Goal: Transaction & Acquisition: Purchase product/service

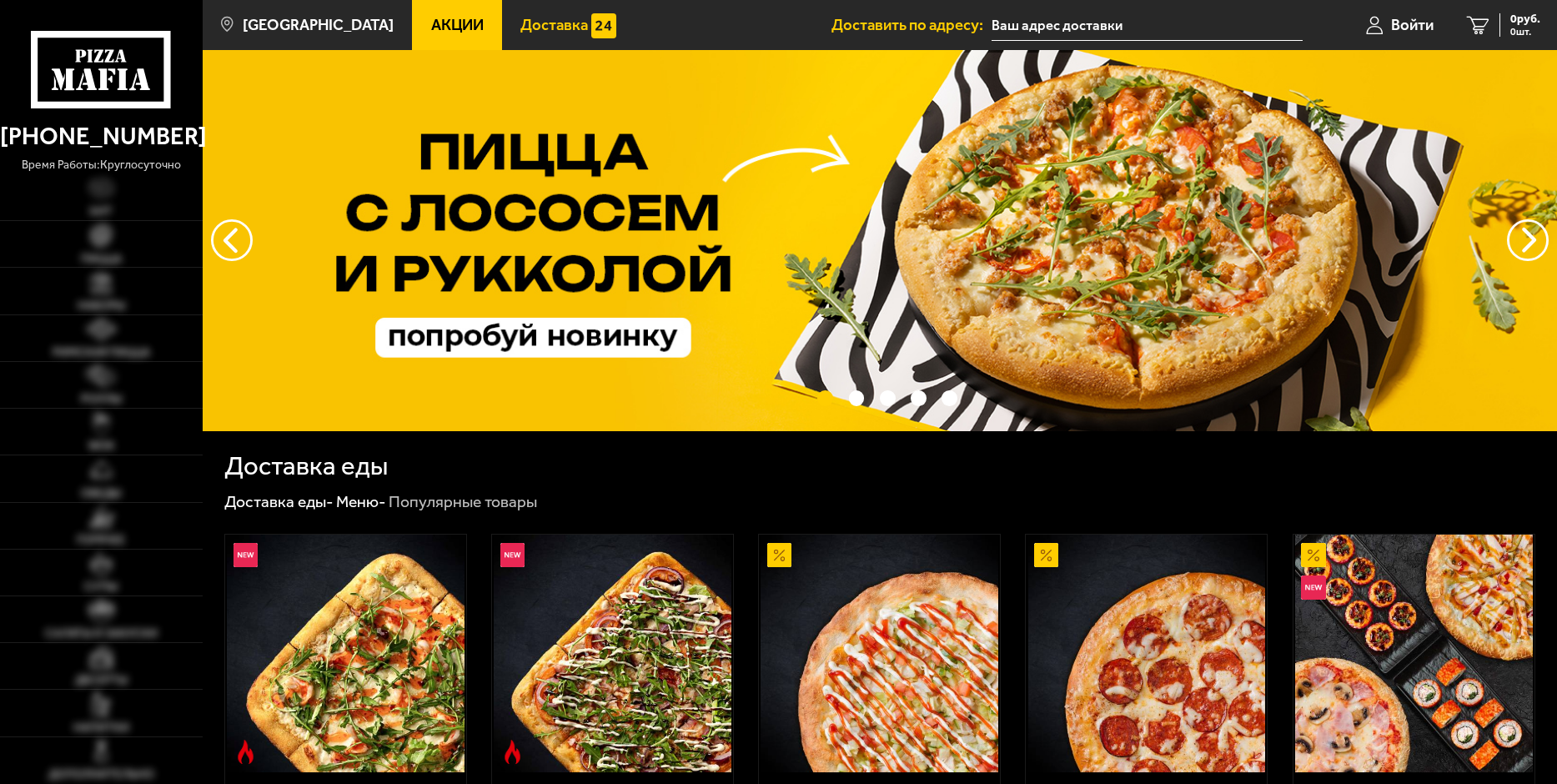
click at [521, 18] on span "Доставка" at bounding box center [555, 26] width 68 height 16
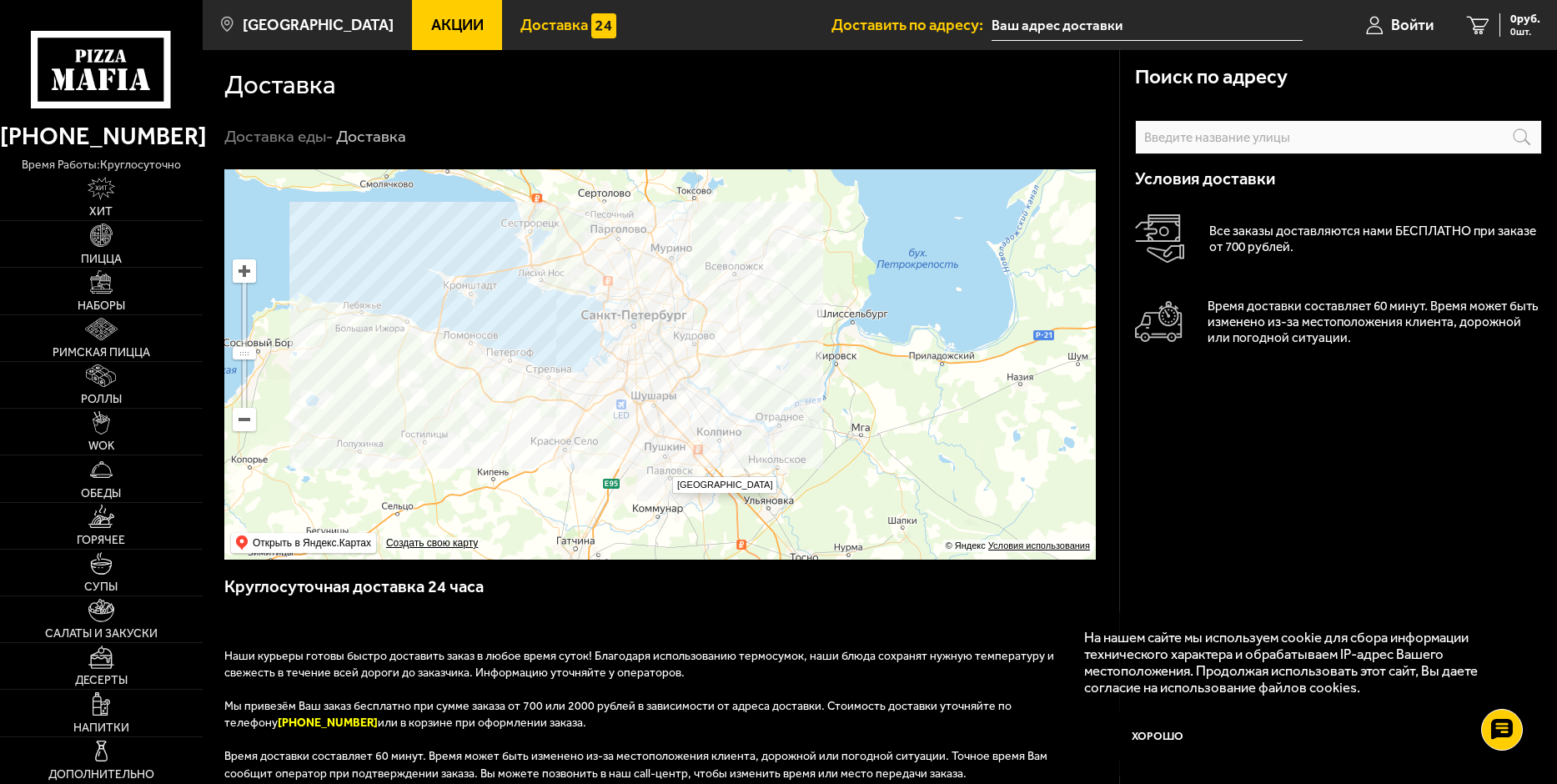
click at [664, 468] on ymaps at bounding box center [660, 364] width 871 height 390
type input "[STREET_ADDRESS]"
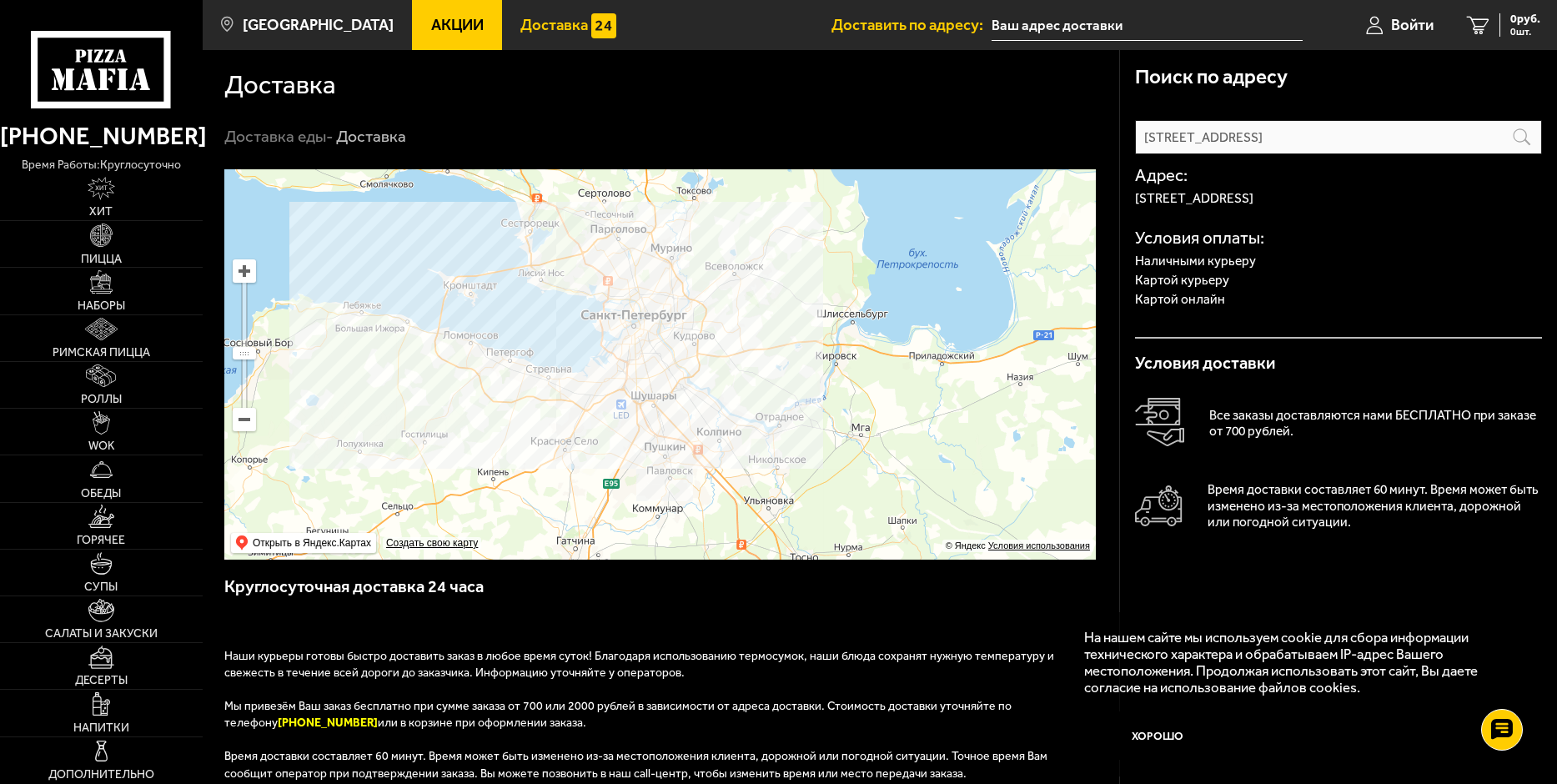
click at [465, 21] on span "Акции" at bounding box center [457, 26] width 53 height 16
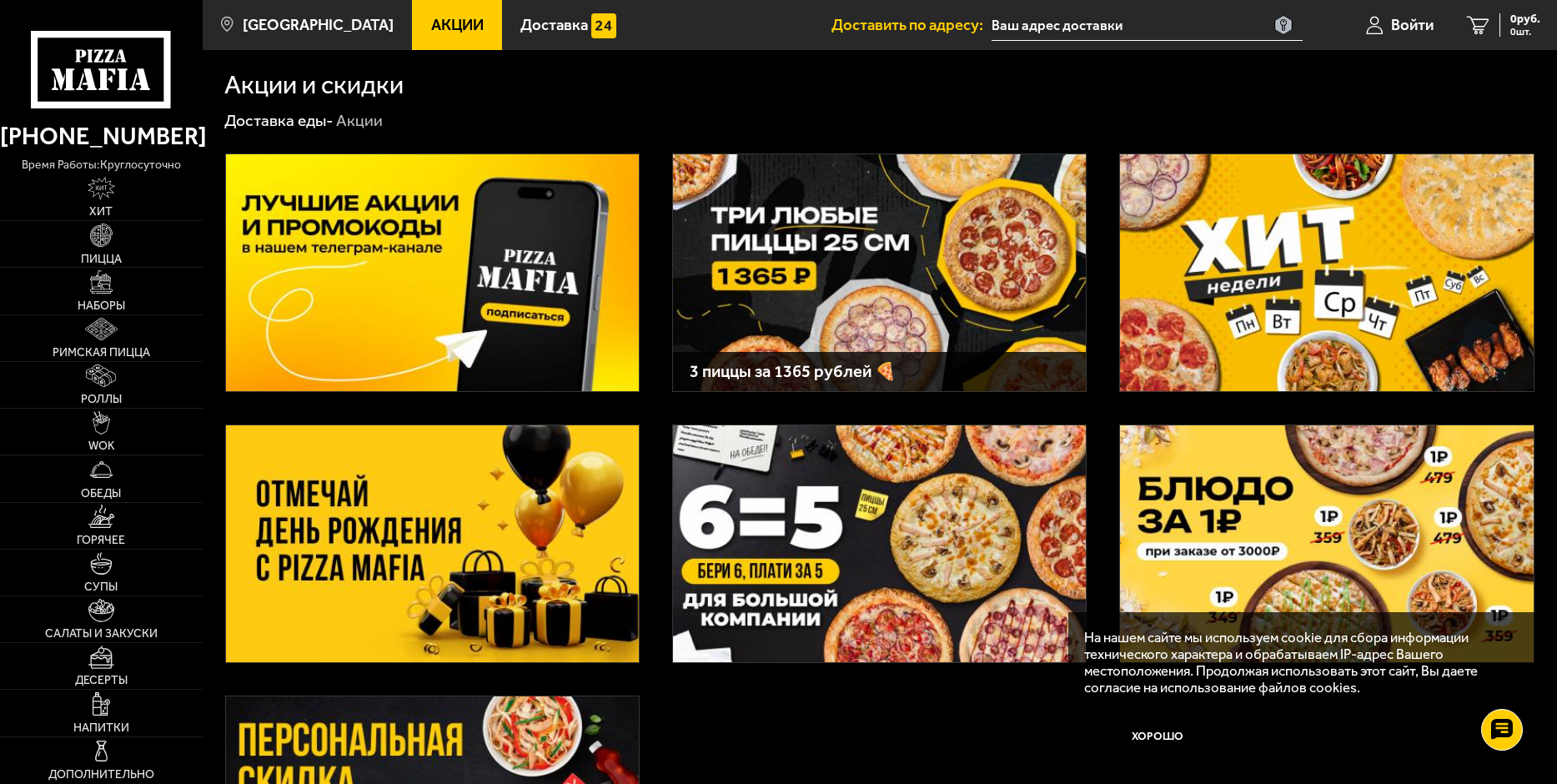
click at [374, 549] on img at bounding box center [433, 543] width 413 height 236
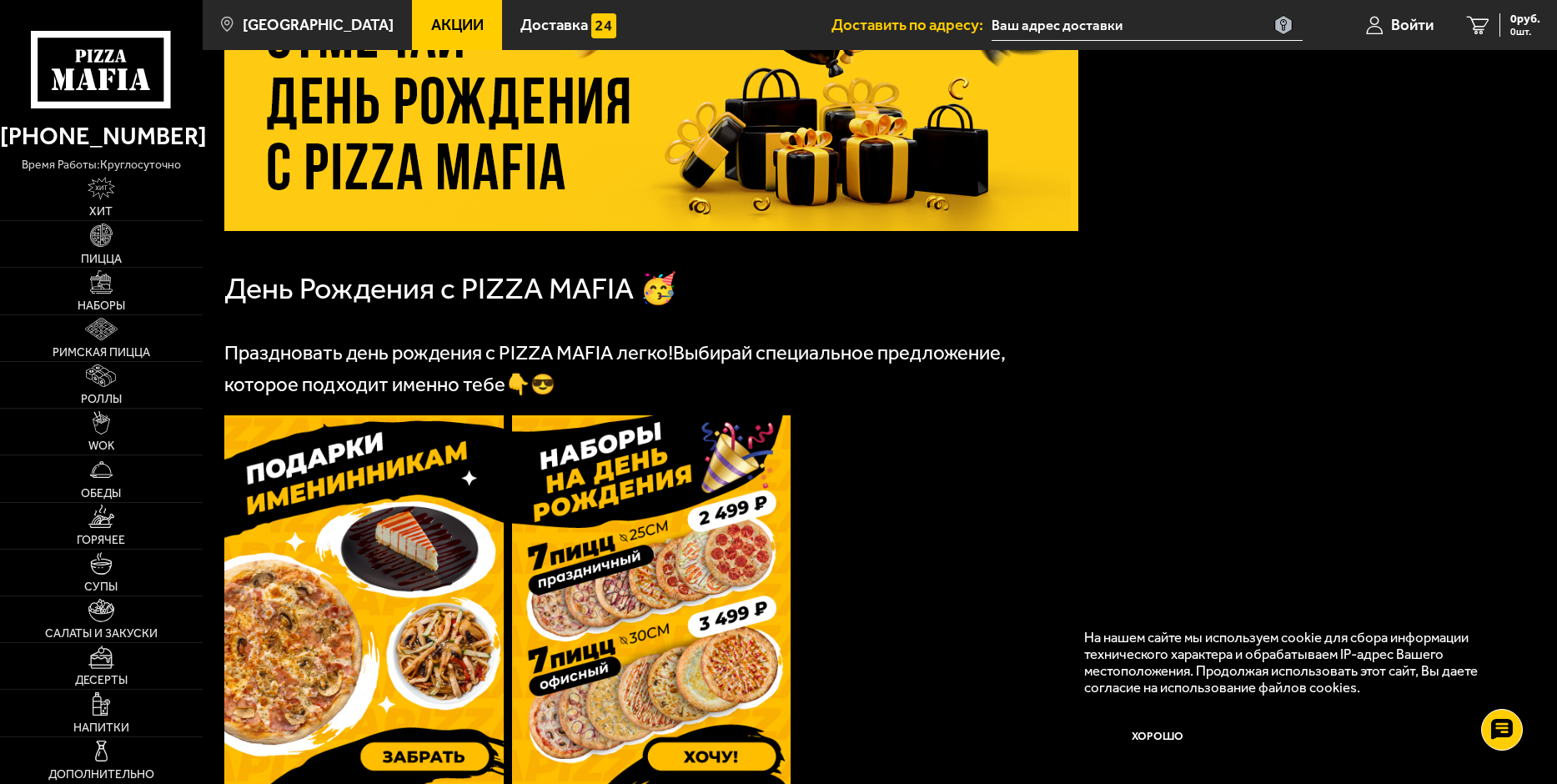
scroll to position [250, 0]
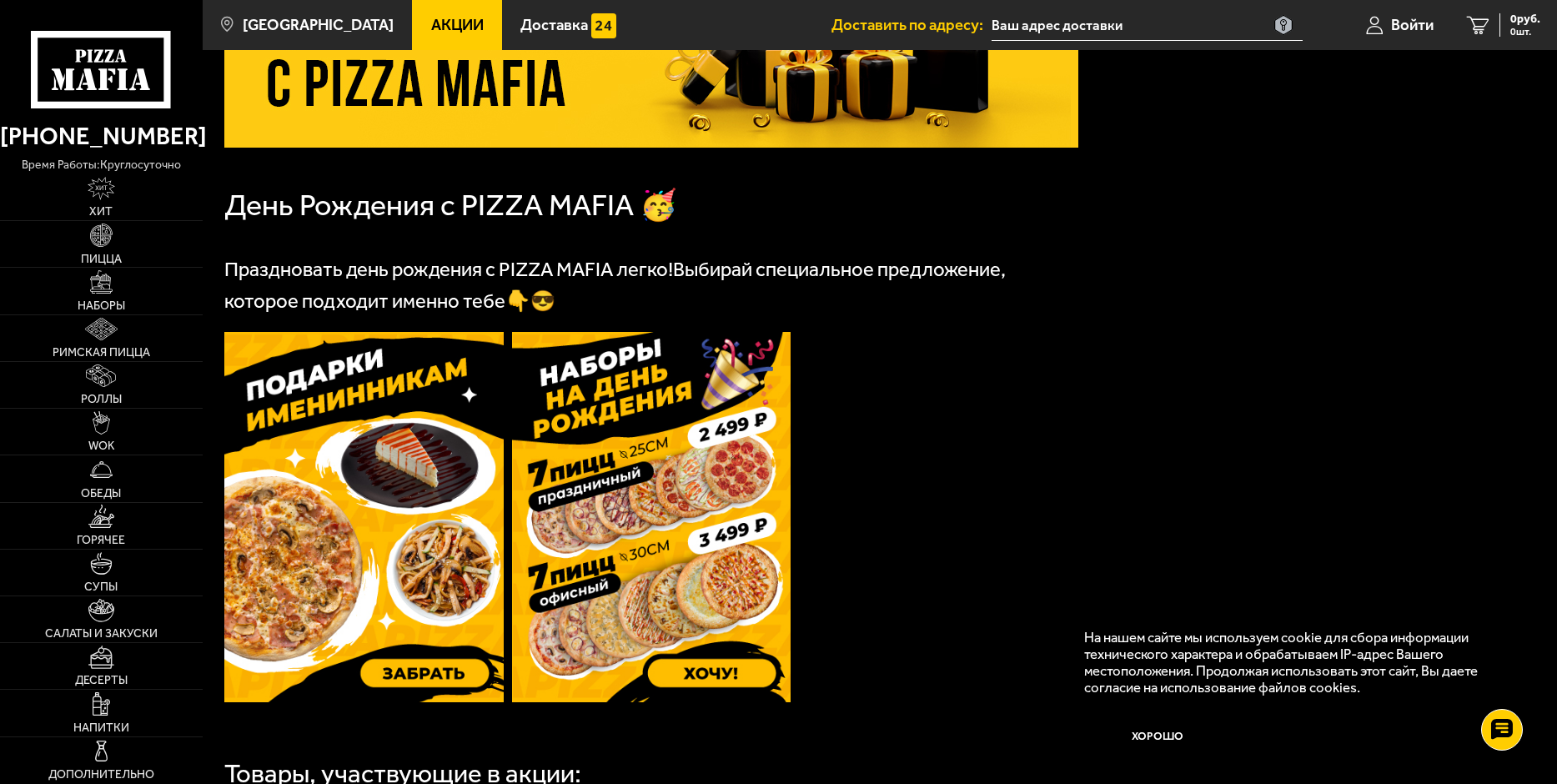
click at [621, 585] on img at bounding box center [652, 517] width 279 height 370
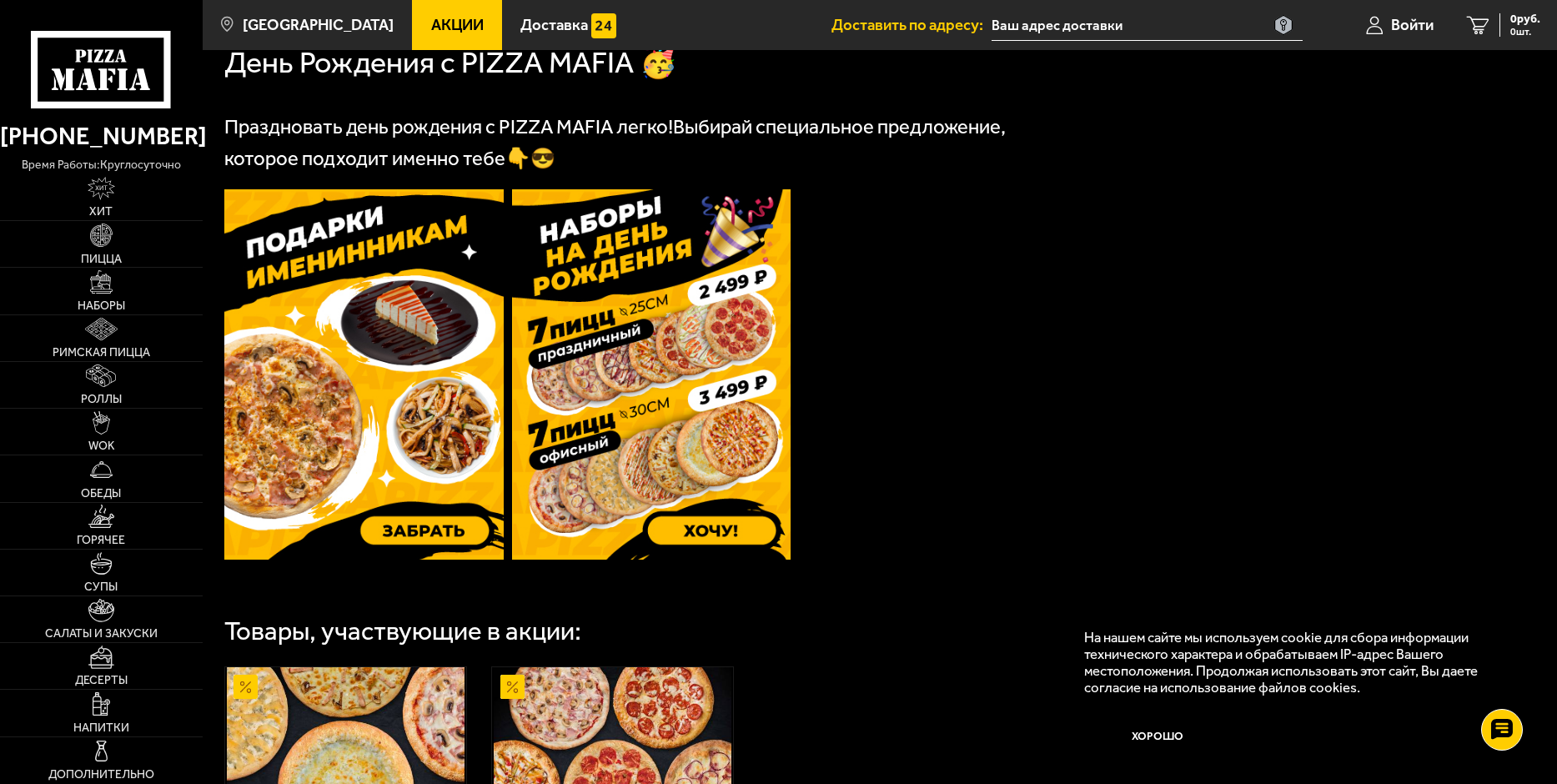
scroll to position [0, 0]
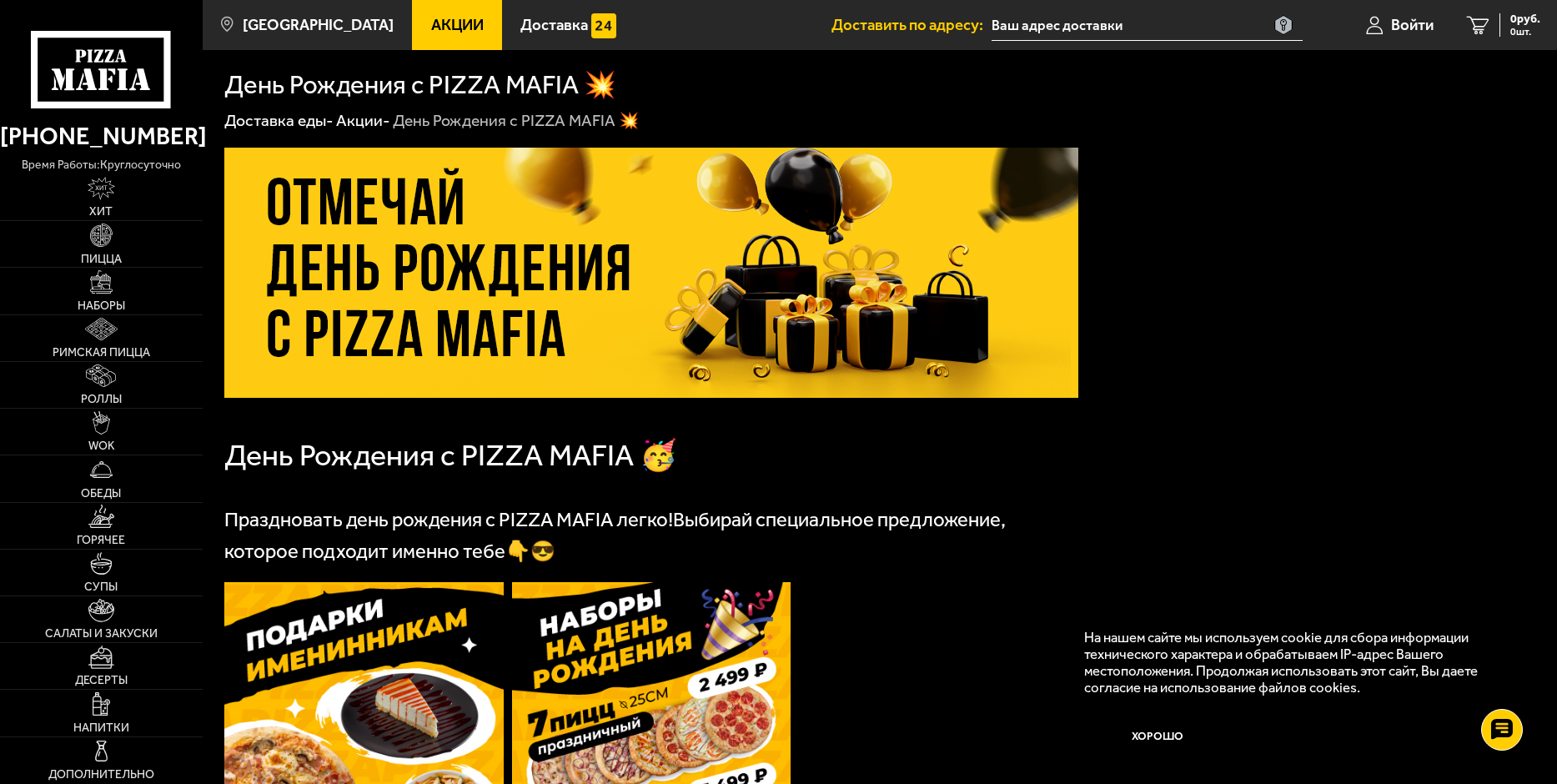
click at [83, 142] on link "[PHONE_NUMBER]" at bounding box center [101, 136] width 203 height 39
click at [1031, 26] on input "text" at bounding box center [1148, 25] width 311 height 31
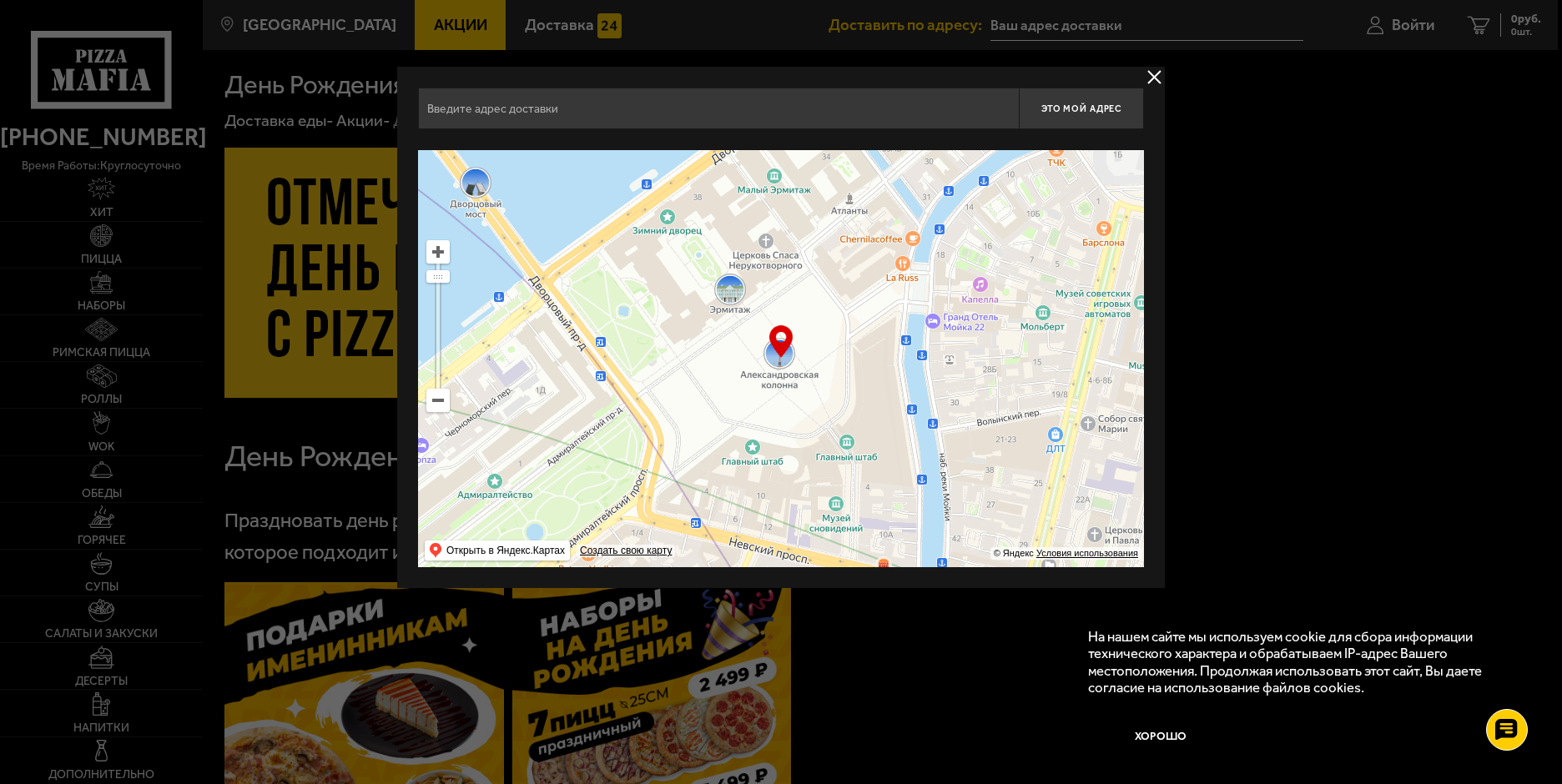
click at [1153, 74] on button "delivery type" at bounding box center [1154, 77] width 21 height 21
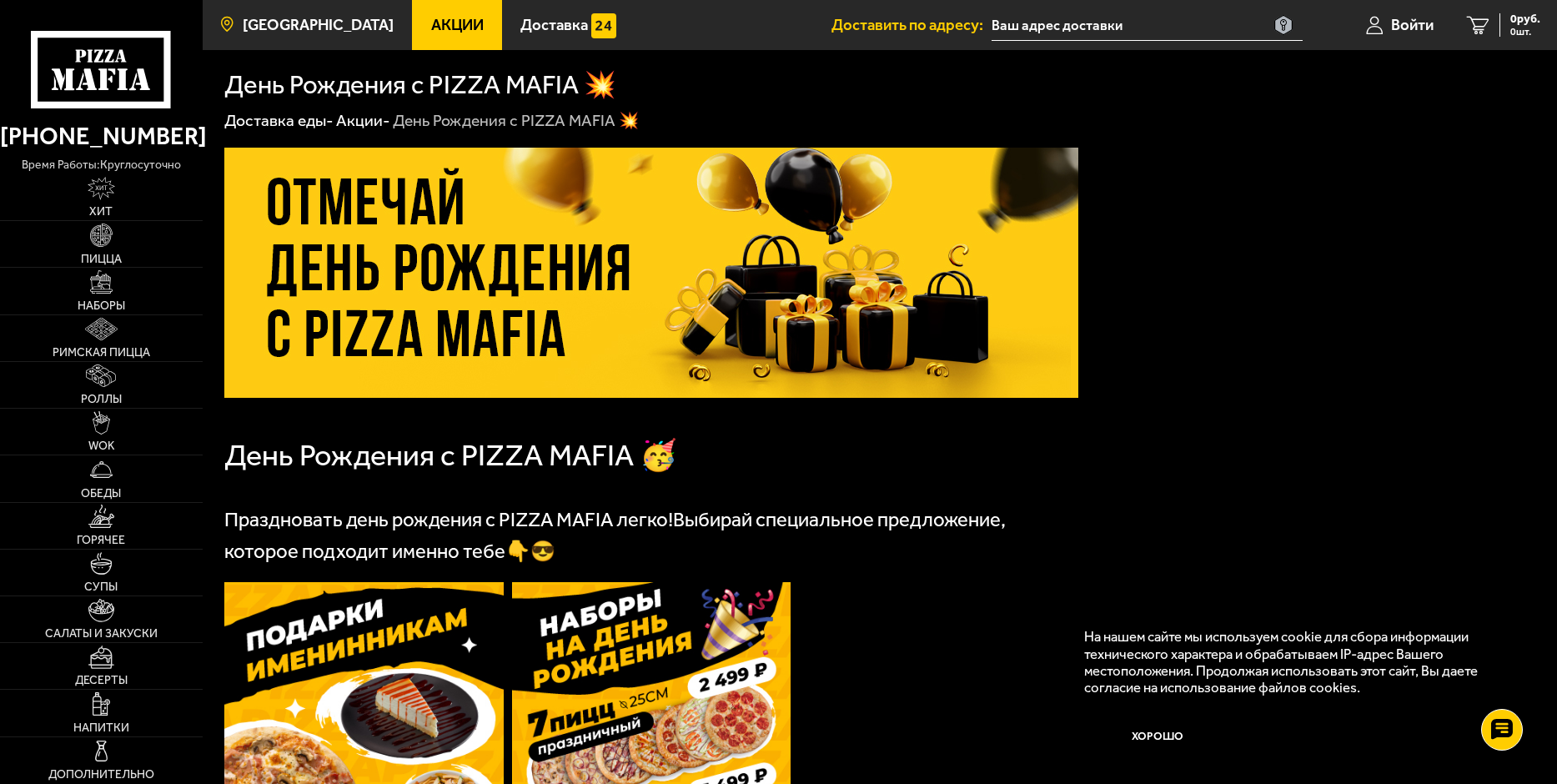
click at [297, 23] on span "[GEOGRAPHIC_DATA]" at bounding box center [317, 26] width 151 height 16
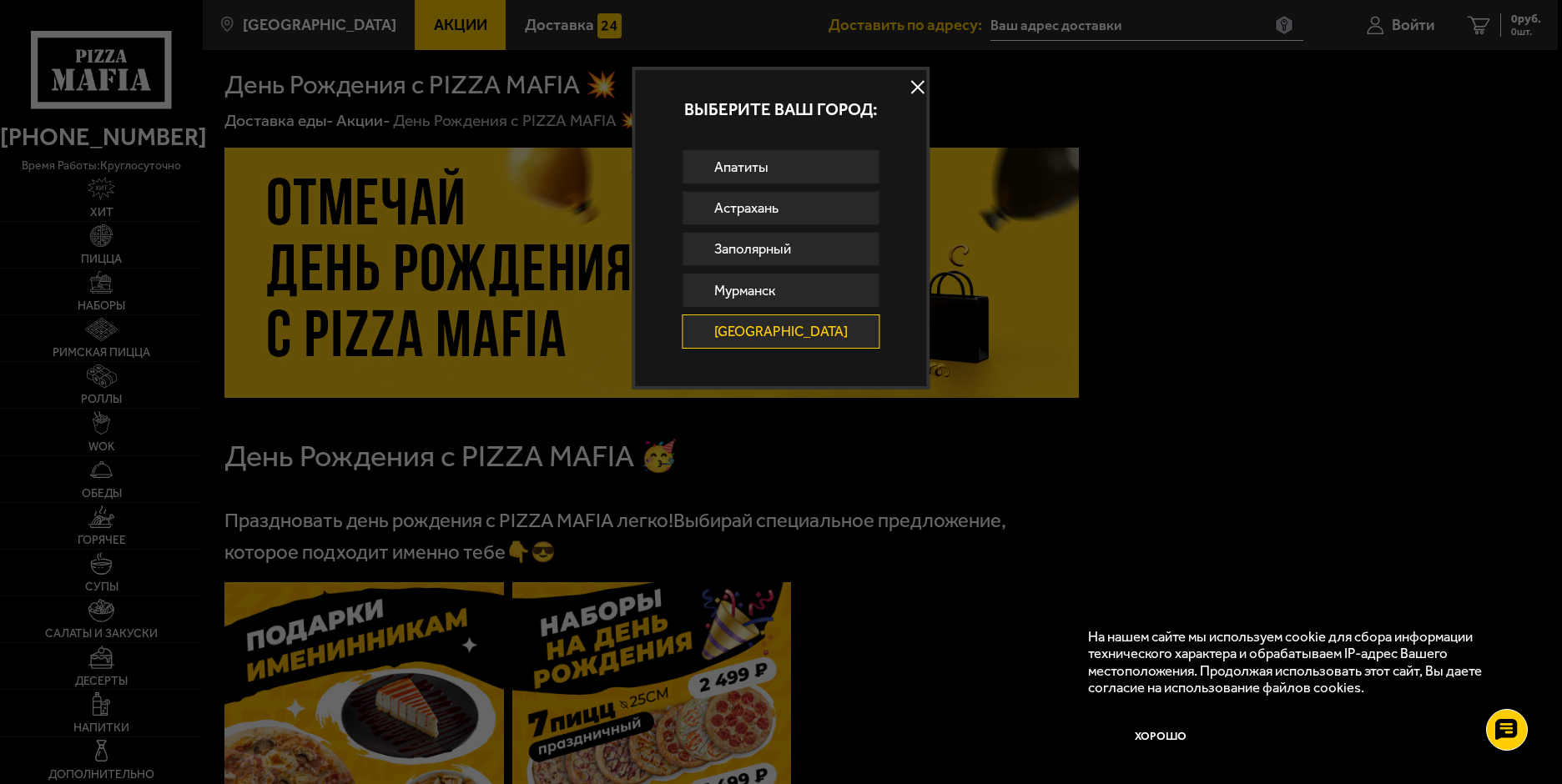
click at [536, 23] on div at bounding box center [781, 392] width 1562 height 784
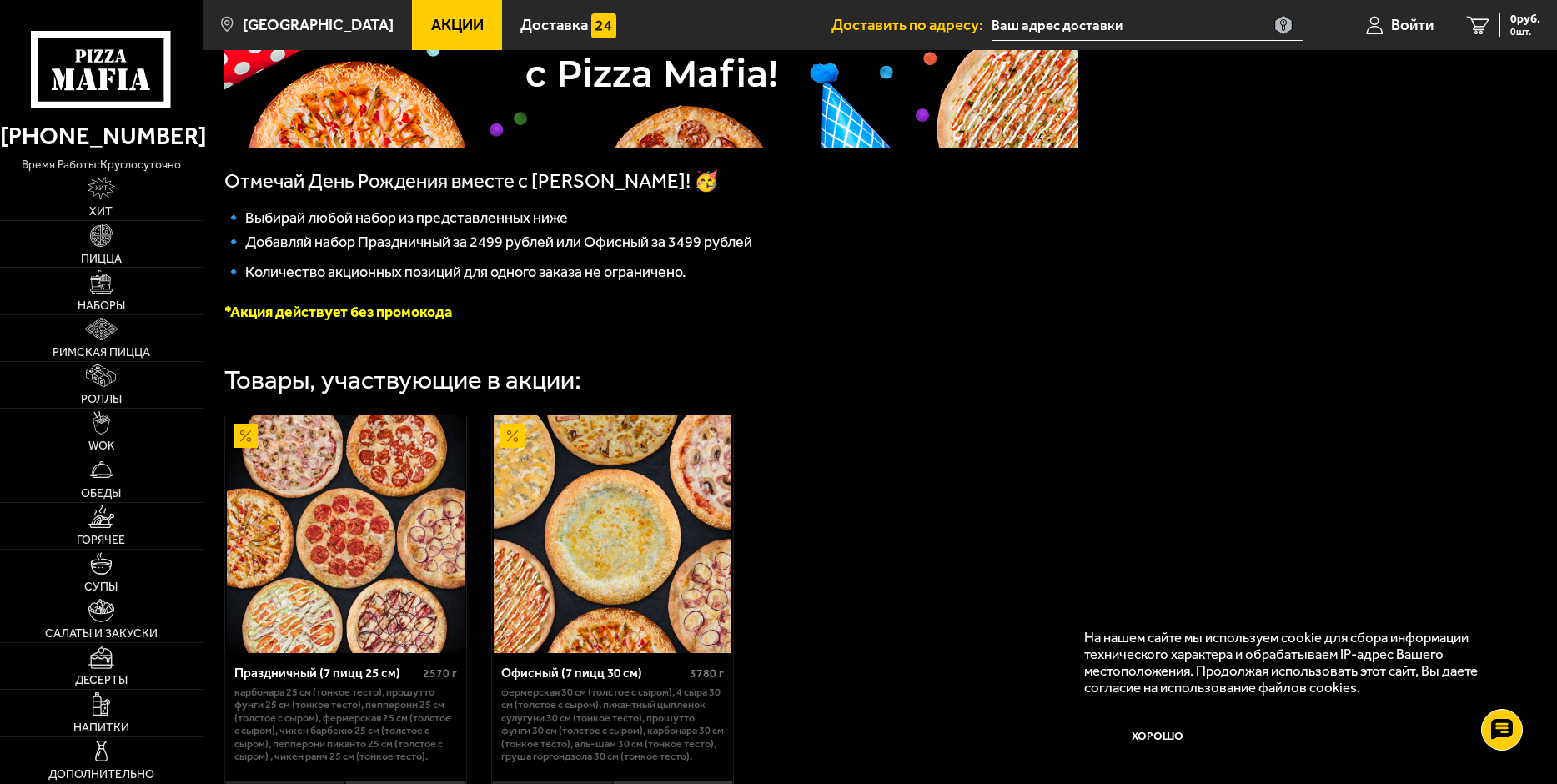
scroll to position [333, 0]
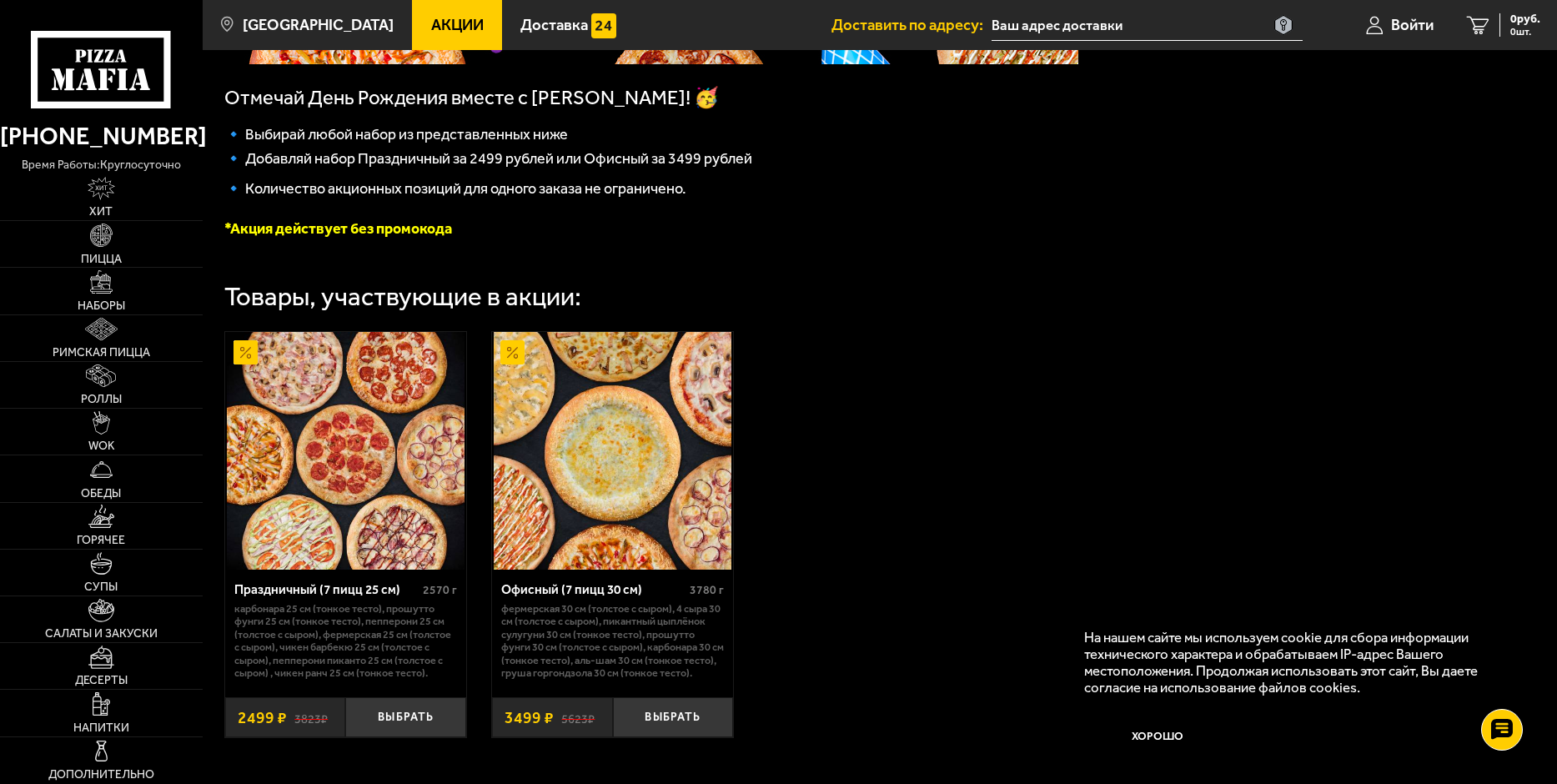
click at [613, 465] on img at bounding box center [613, 451] width 238 height 237
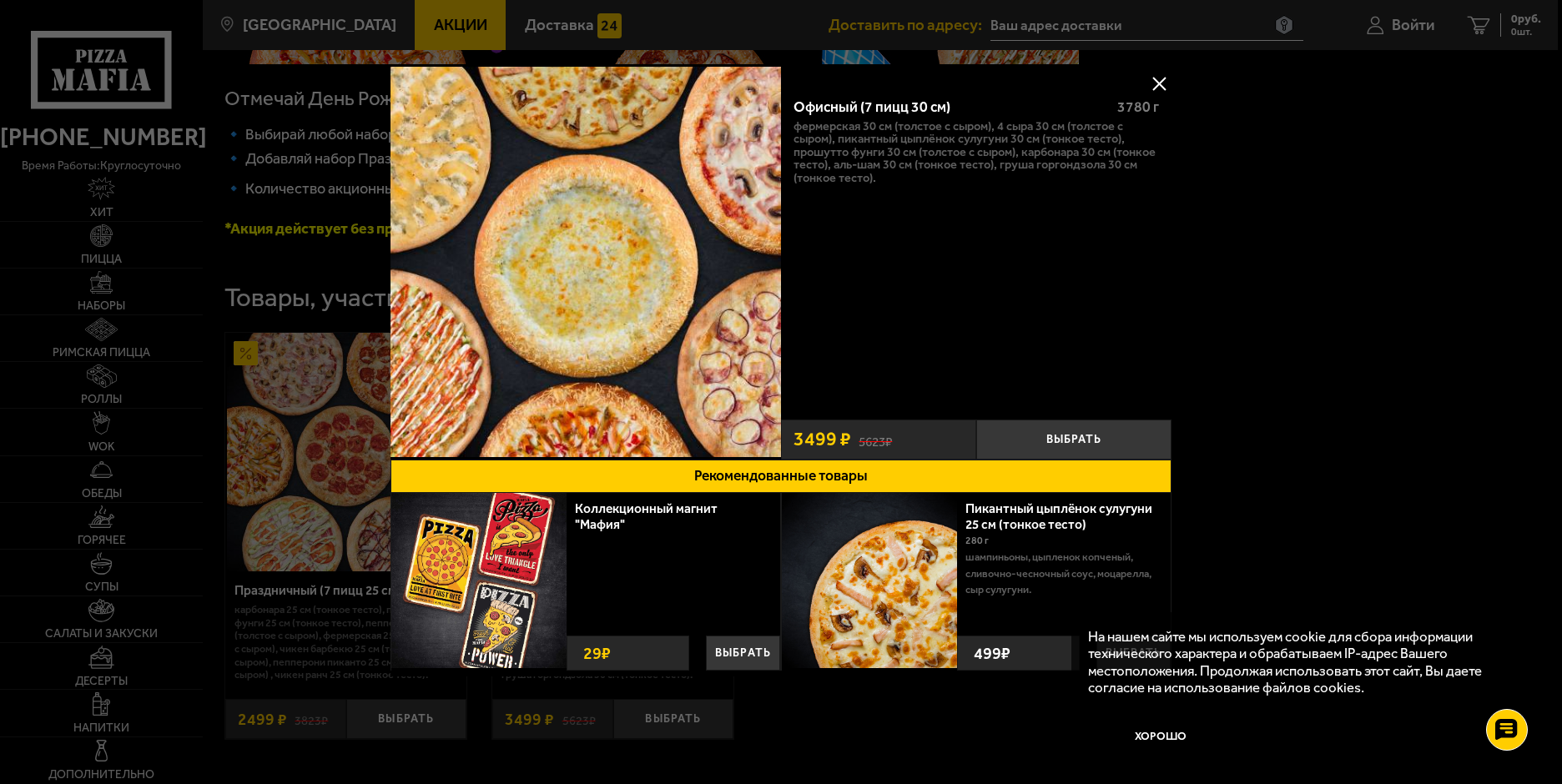
click at [252, 253] on div at bounding box center [781, 392] width 1562 height 784
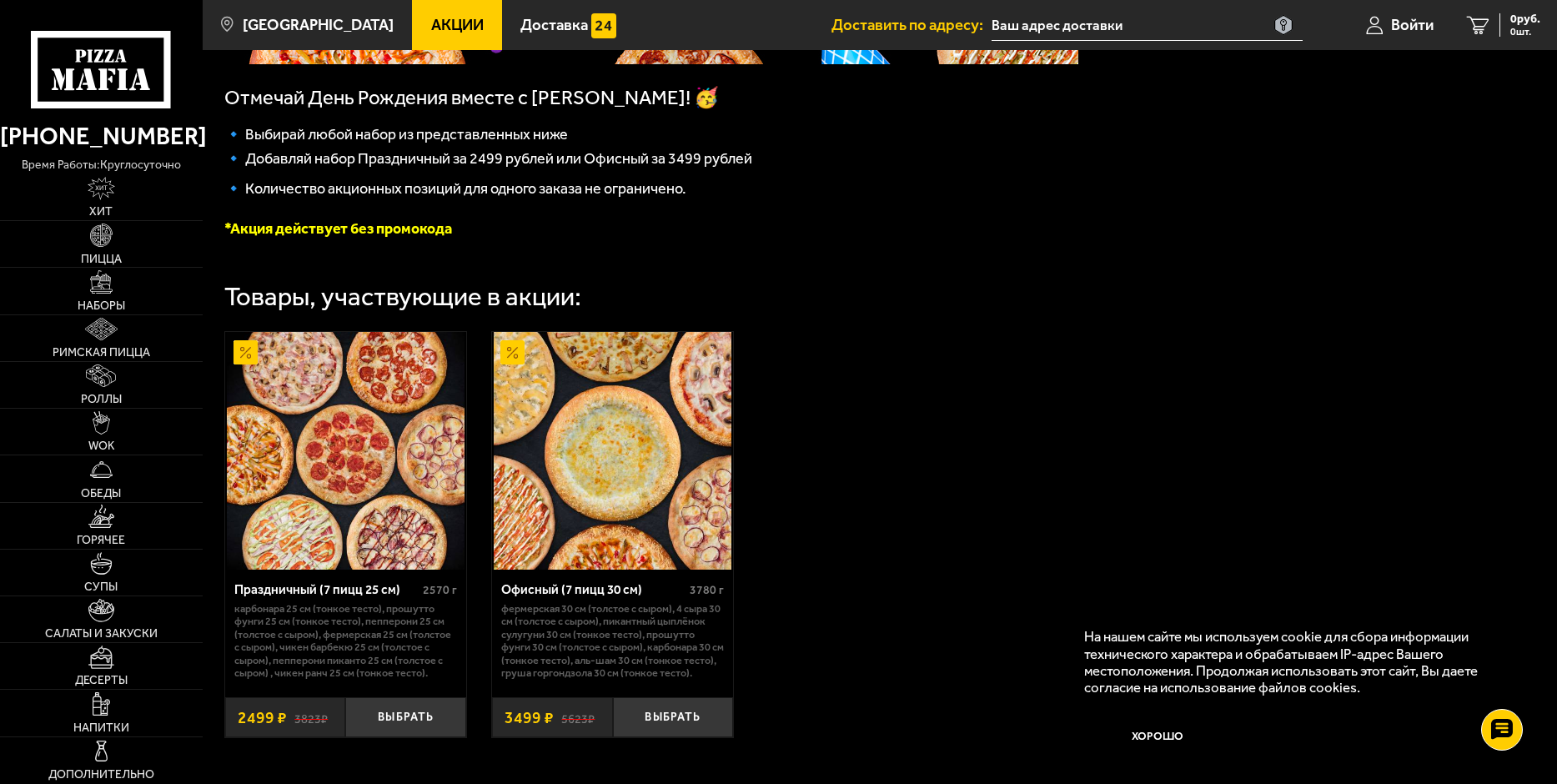
scroll to position [417, 0]
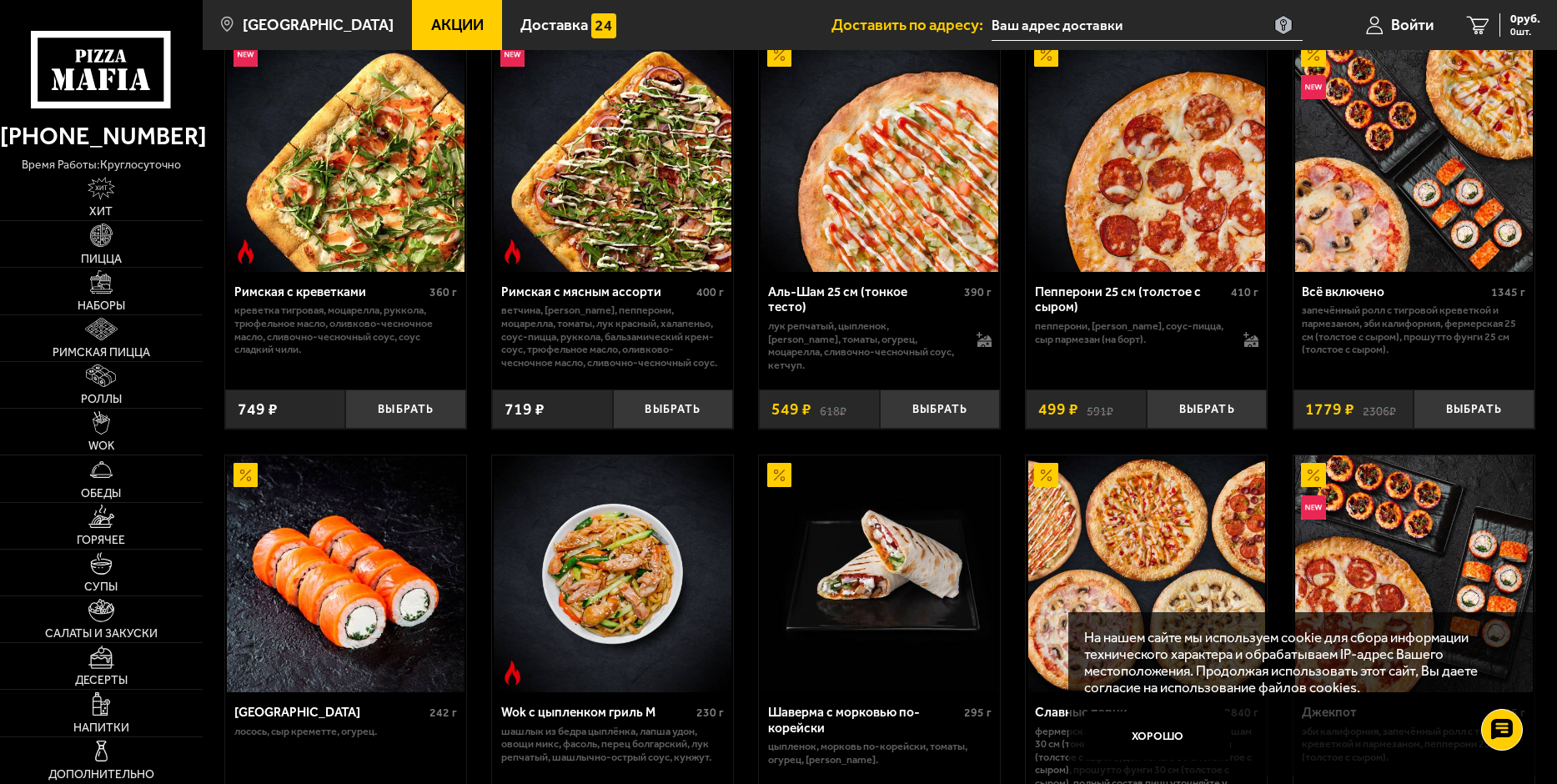
scroll to position [167, 0]
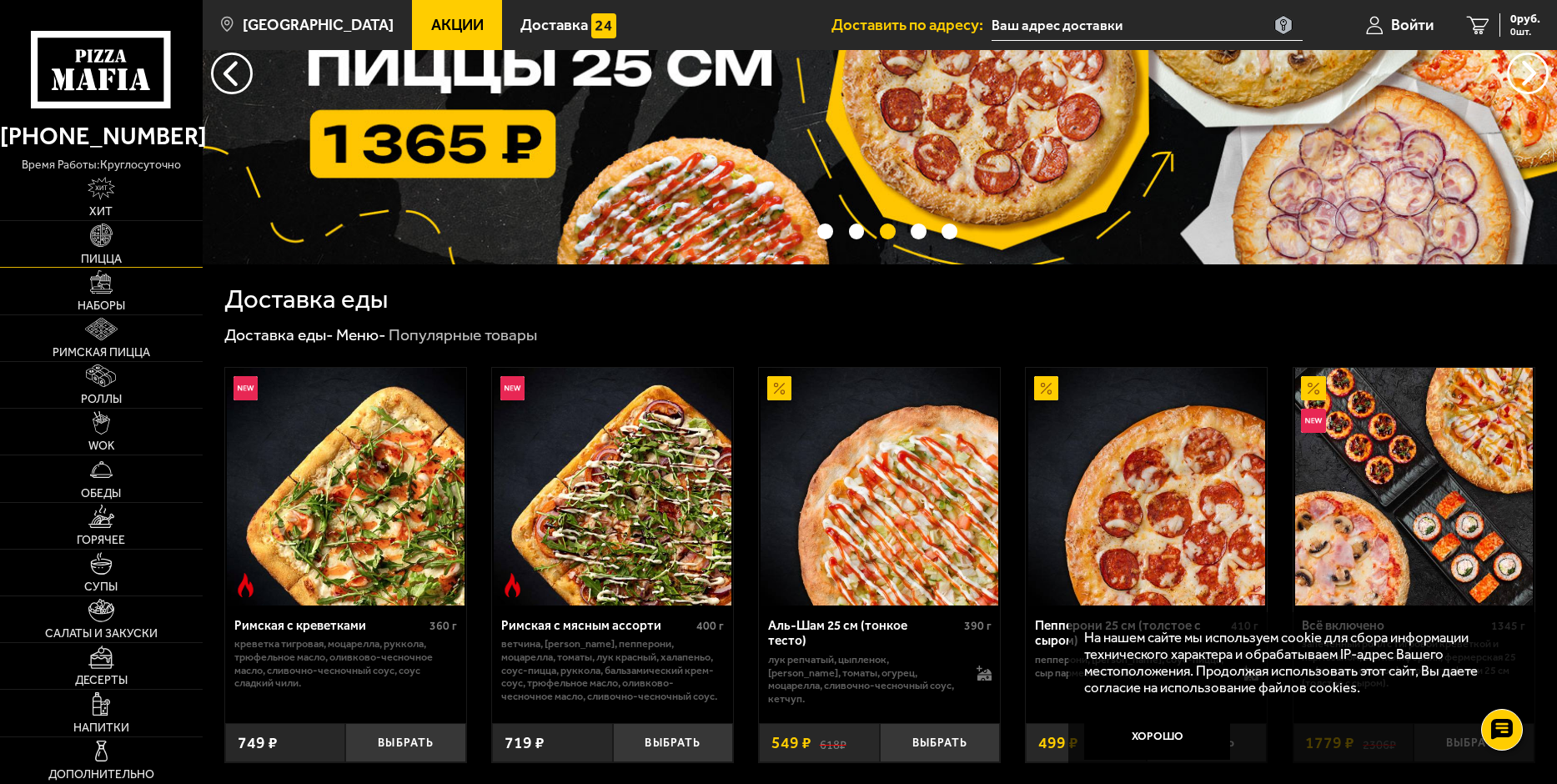
click at [101, 250] on link "Пицца" at bounding box center [101, 243] width 203 height 46
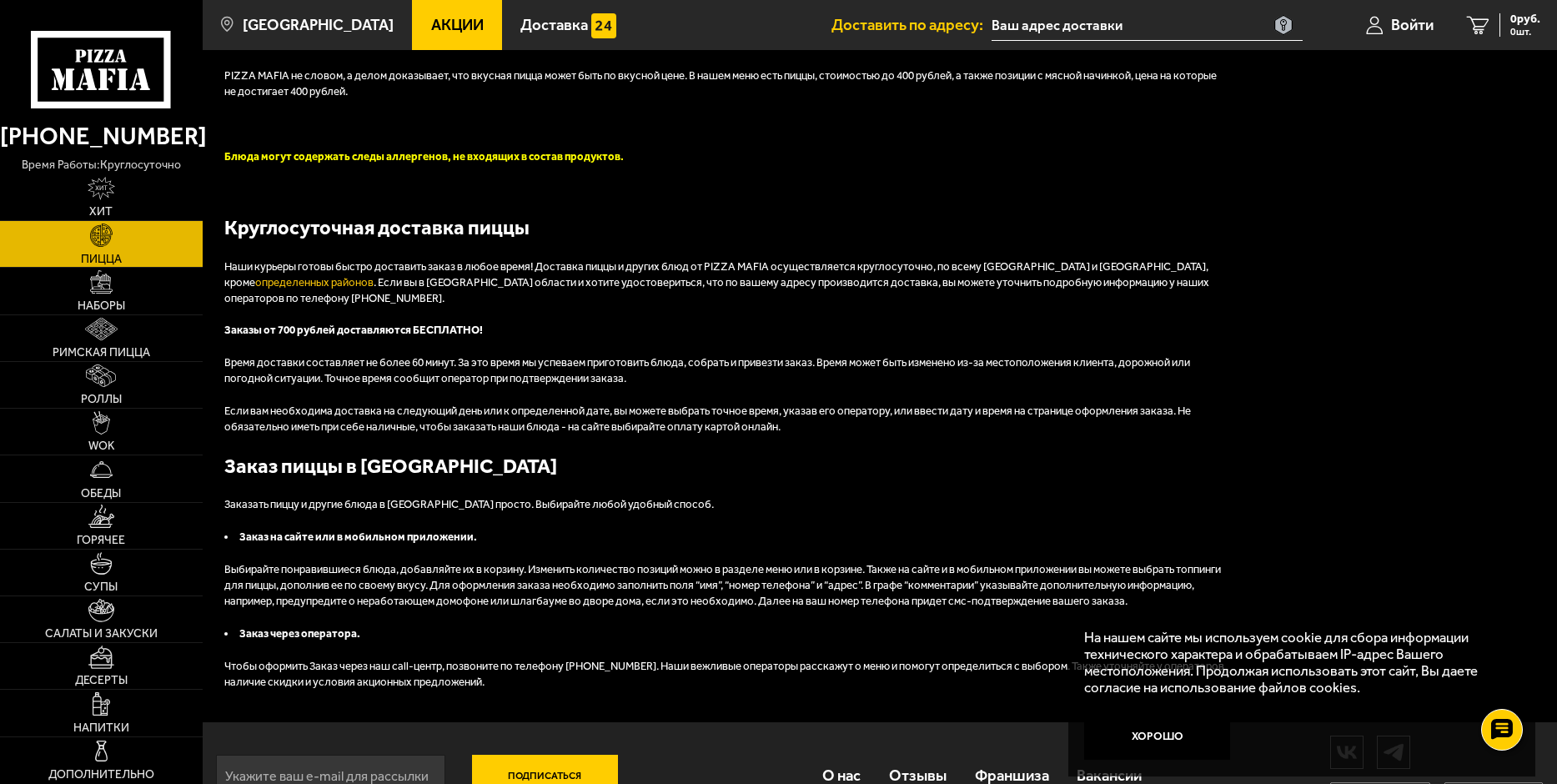
scroll to position [3846, 0]
